Goal: Check status: Check status

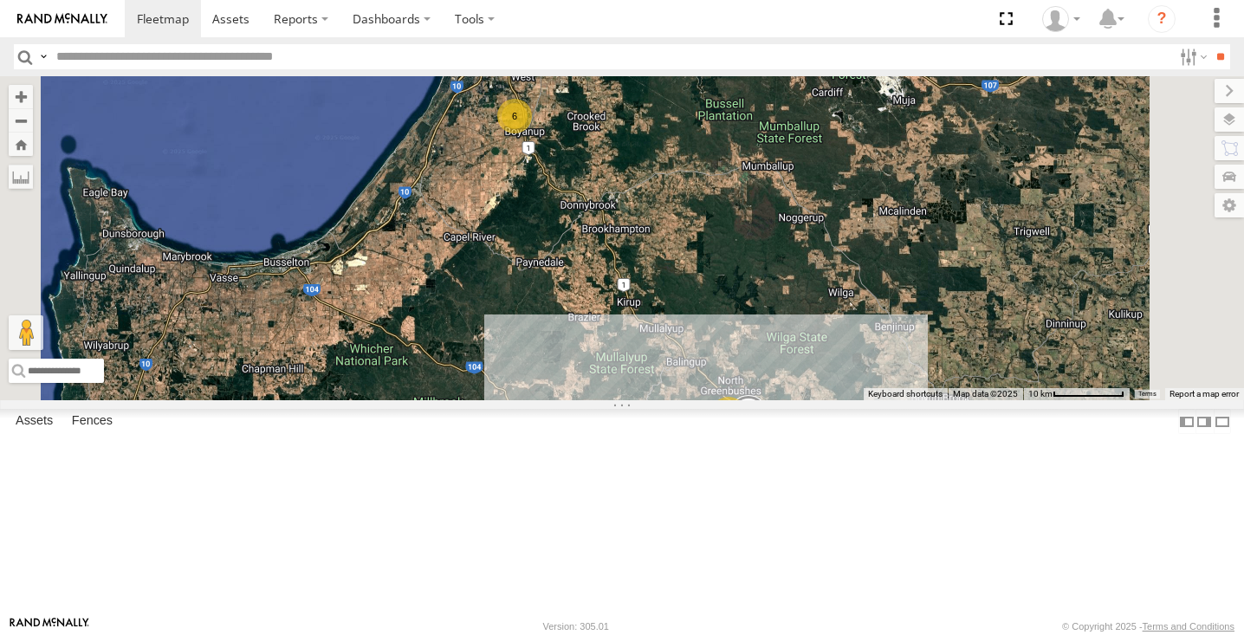
click at [746, 431] on div "11" at bounding box center [728, 414] width 35 height 35
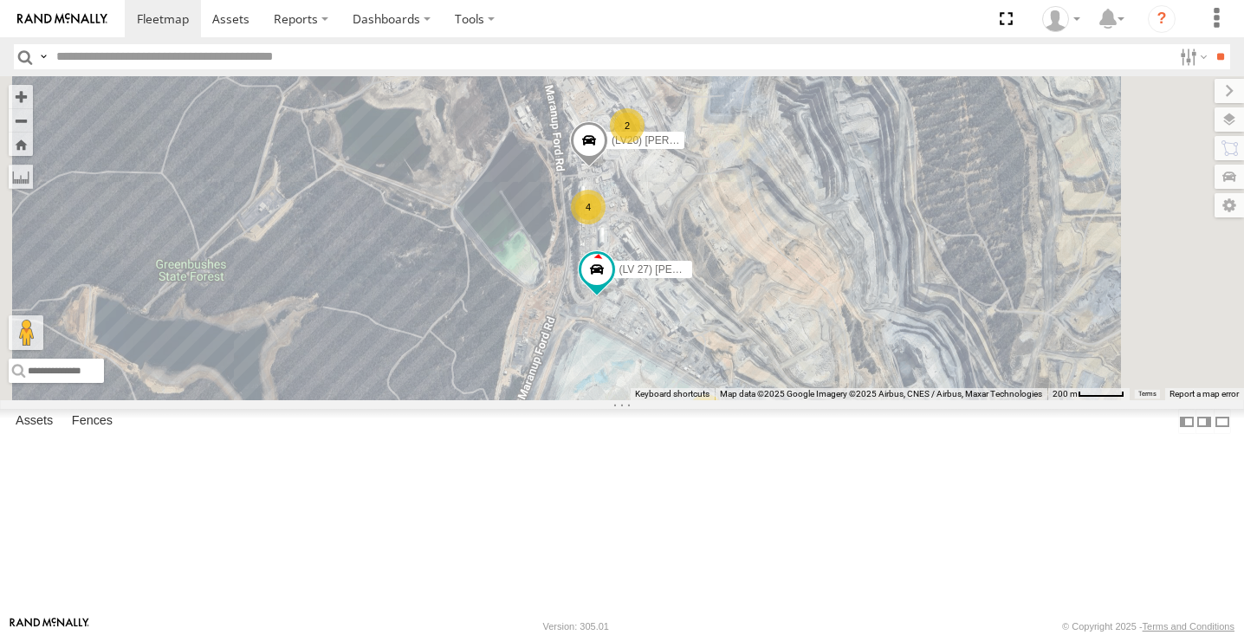
click at [0, 0] on div "Asset Current Location" at bounding box center [0, 0] width 0 height 0
click at [0, 0] on span at bounding box center [0, 0] width 0 height 0
click at [605, 224] on div "4" at bounding box center [588, 207] width 35 height 35
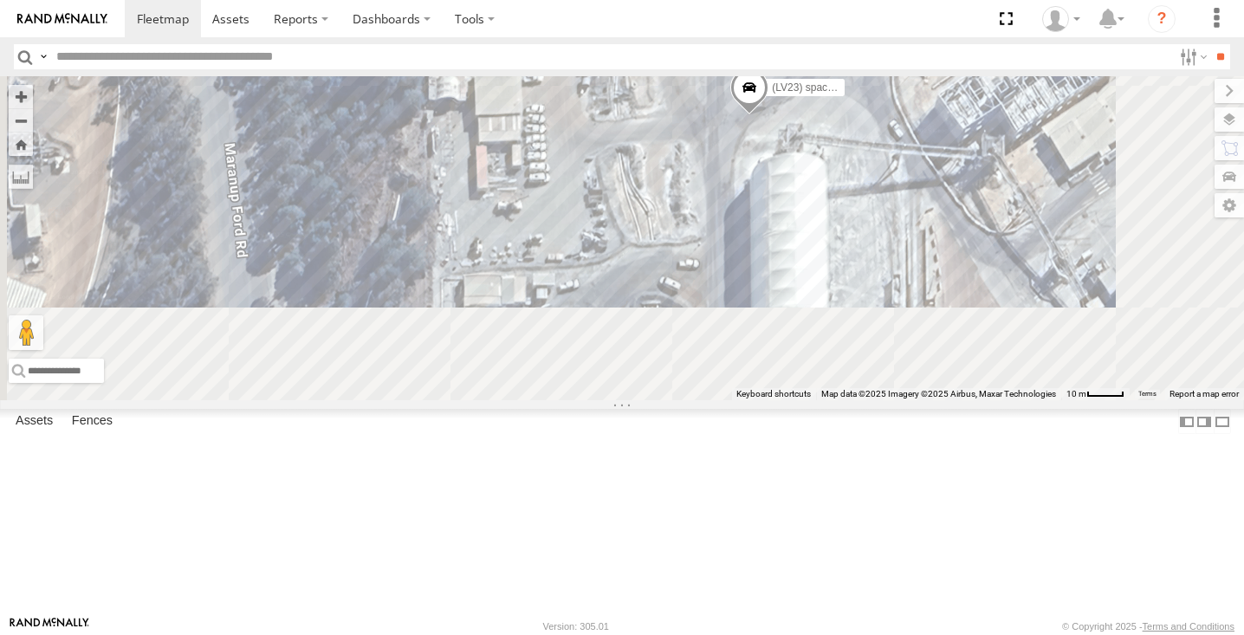
drag, startPoint x: 838, startPoint y: 448, endPoint x: 823, endPoint y: 175, distance: 273.2
click at [823, 175] on div "(LV22) [PERSON_NAME] (LV 11). Patrol (TR6) Little Tipper (LV20) [PERSON_NAME] (…" at bounding box center [622, 238] width 1244 height 324
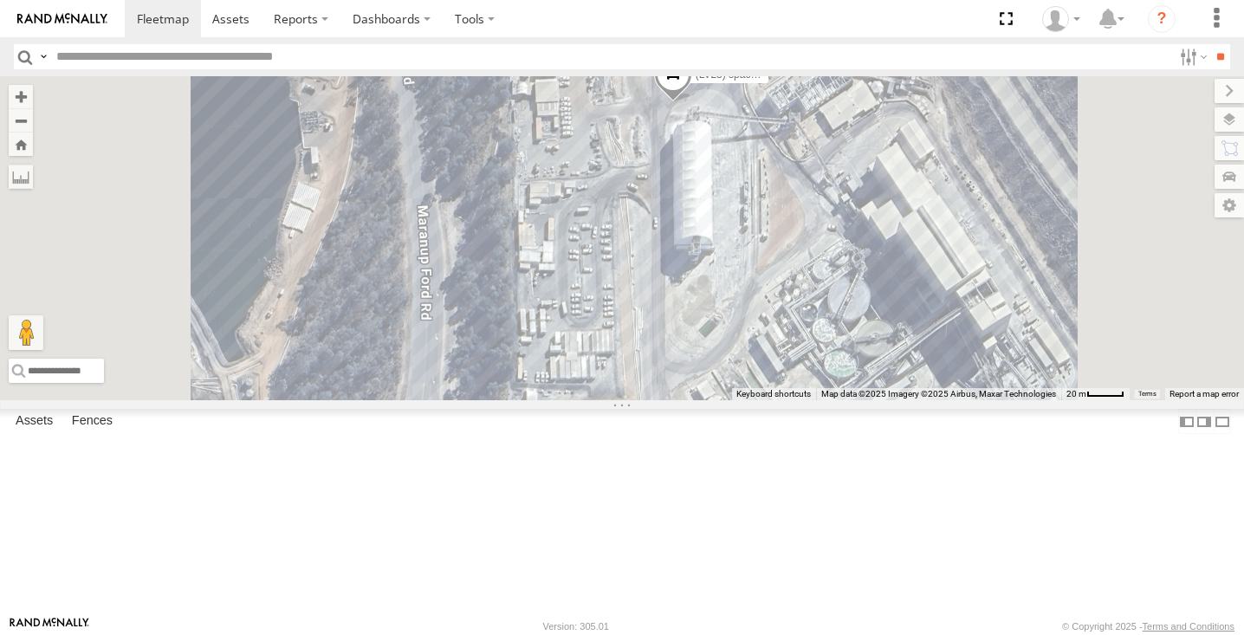
click at [692, 102] on span at bounding box center [673, 78] width 38 height 47
click at [961, 271] on div "(LV22) [PERSON_NAME] (LV 11). Patrol (TR6) Little Tipper (LV20) [PERSON_NAME] (…" at bounding box center [622, 238] width 1244 height 324
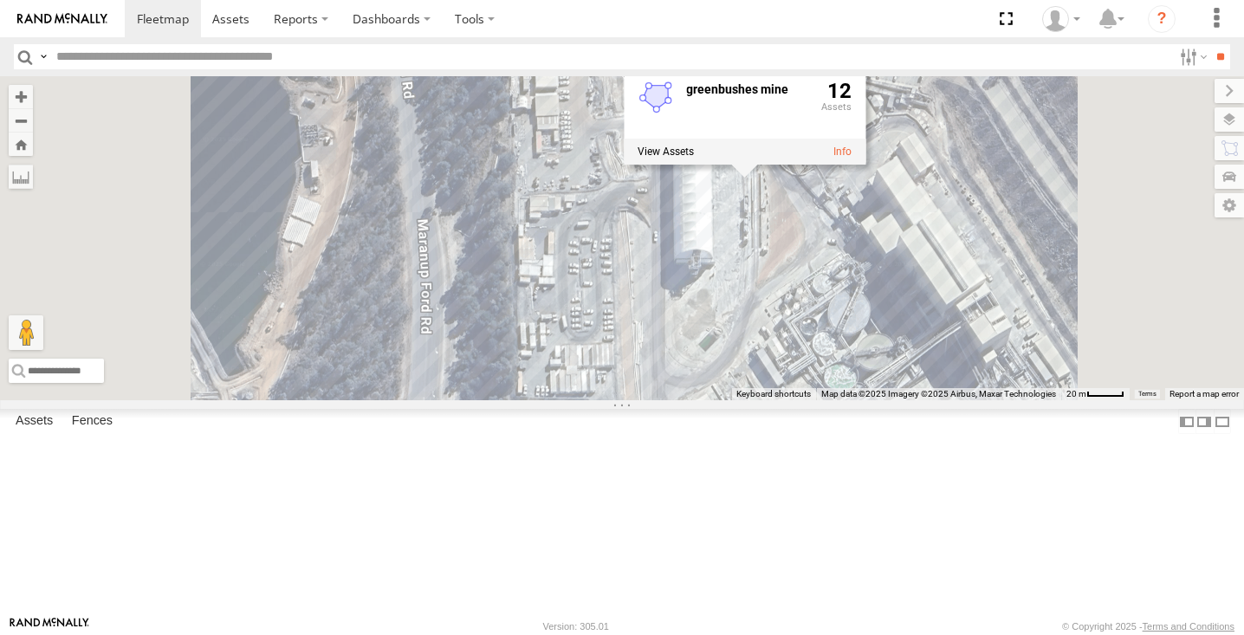
drag, startPoint x: 762, startPoint y: 210, endPoint x: 760, endPoint y: 264, distance: 53.7
click at [761, 267] on div "(LV22) [PERSON_NAME] (LV 11). Patrol (TR6) Little Tipper (LV20) [PERSON_NAME] (…" at bounding box center [622, 238] width 1244 height 324
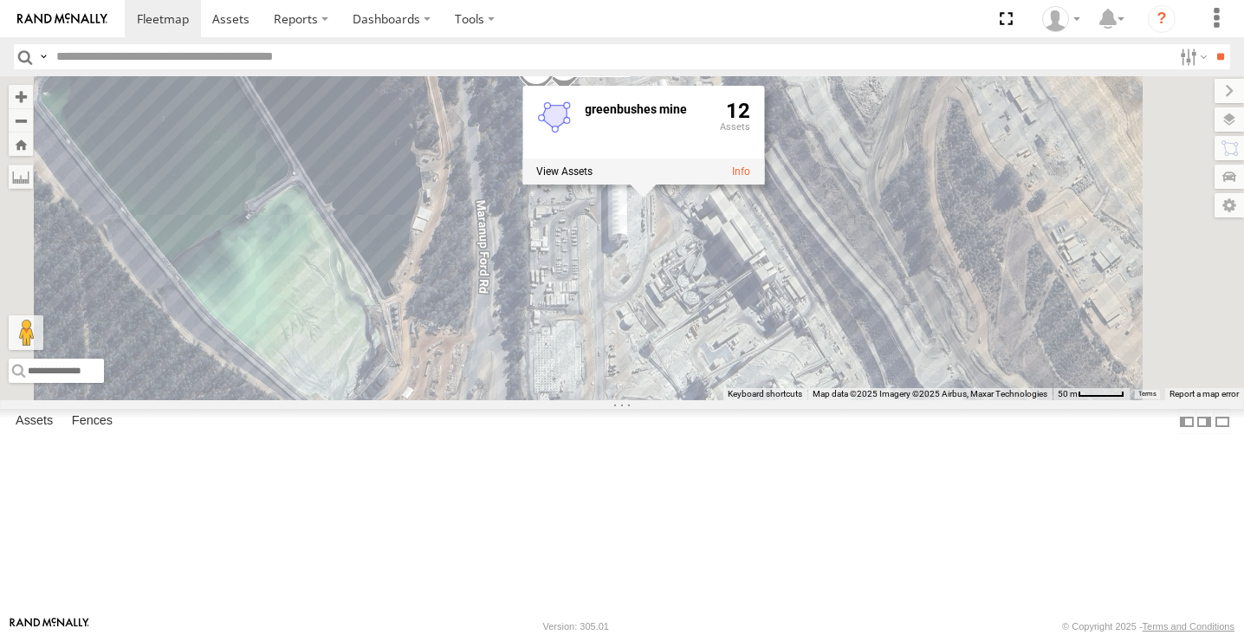
click at [880, 395] on div "(LV22) [PERSON_NAME] (LV 11). Patrol (TR6) Little Tipper (LV20) [PERSON_NAME] (…" at bounding box center [622, 238] width 1244 height 324
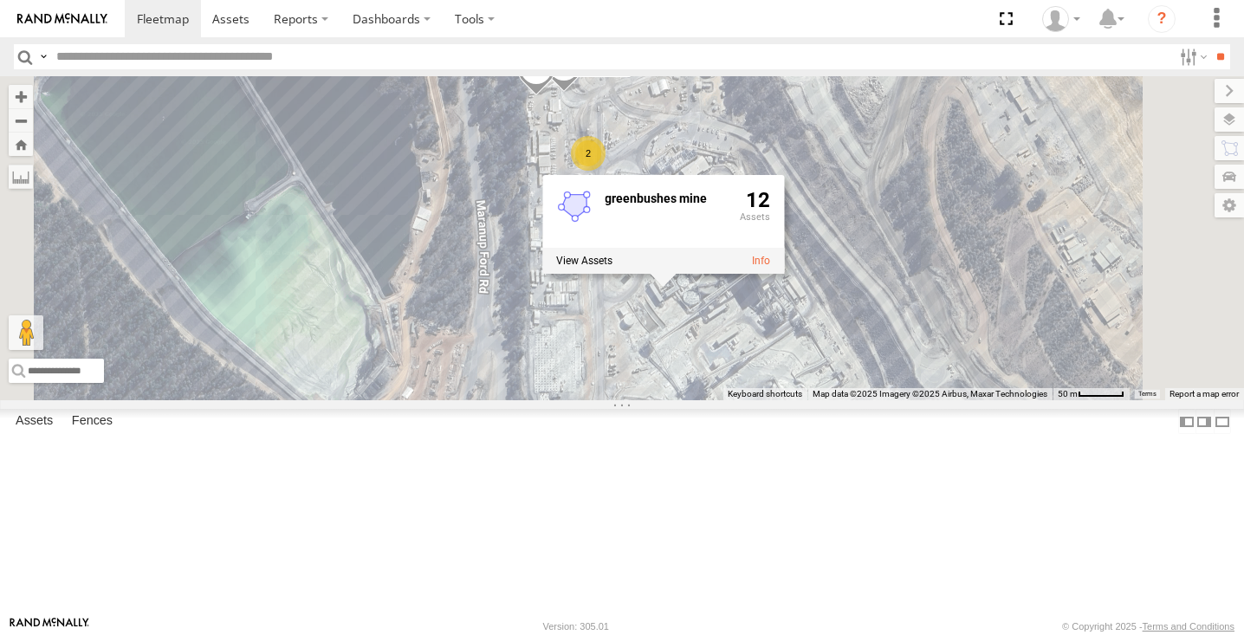
click at [591, 268] on div "(LV22) [PERSON_NAME] (LV 11). Patrol (TR6) Little Tipper (LV20) [PERSON_NAME] (…" at bounding box center [622, 238] width 1244 height 324
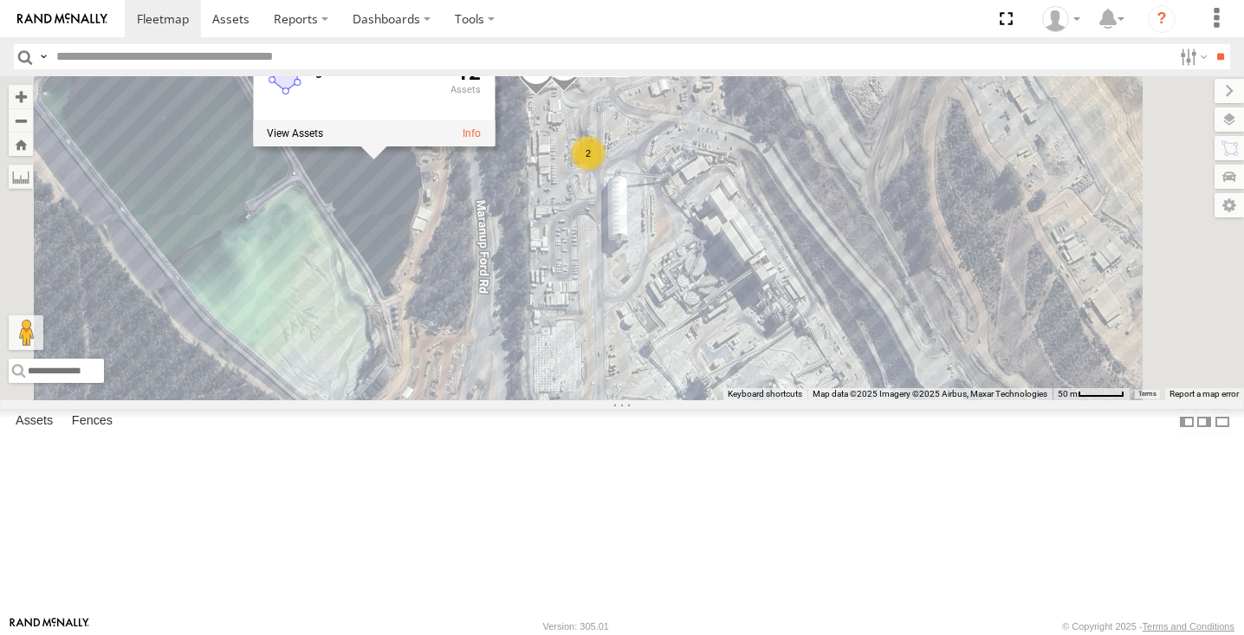
click at [605, 171] on div "2" at bounding box center [588, 153] width 35 height 35
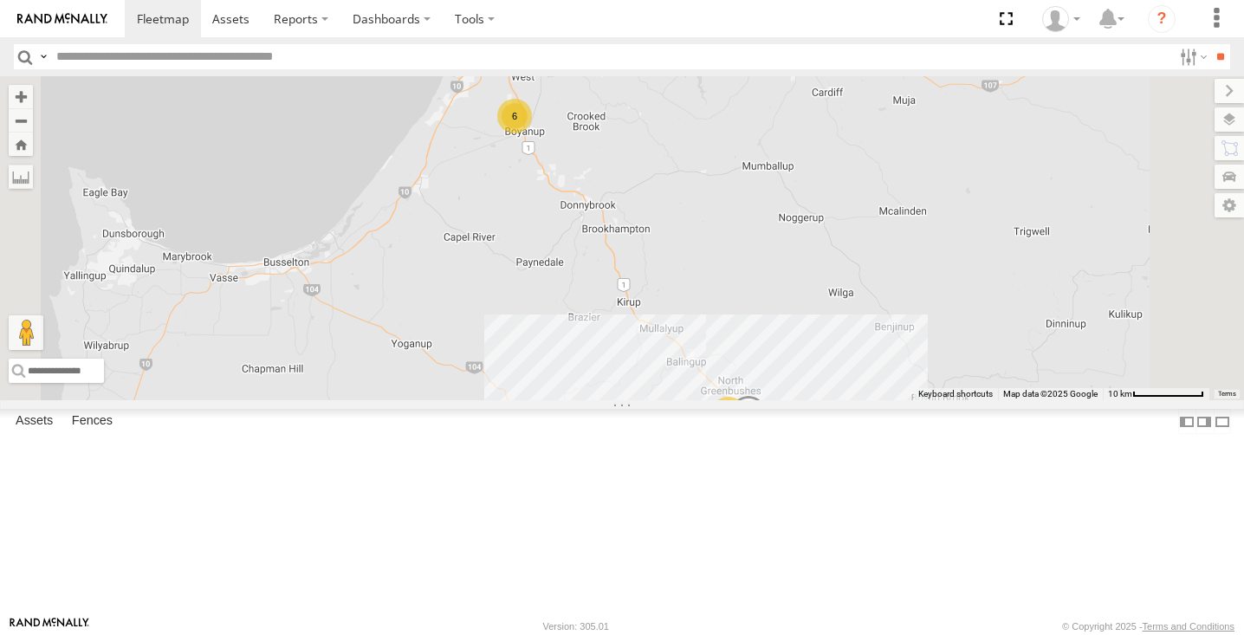
click at [746, 431] on div "11" at bounding box center [728, 414] width 35 height 35
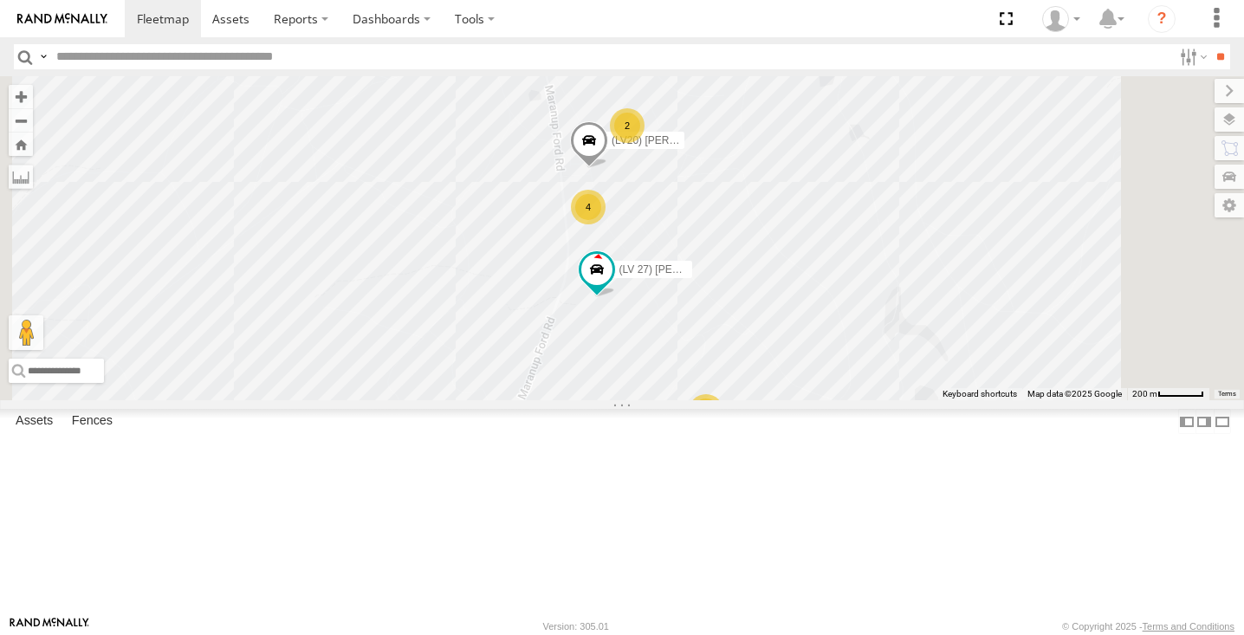
click at [605, 224] on div "4" at bounding box center [588, 207] width 35 height 35
